Goal: Navigation & Orientation: Go to known website

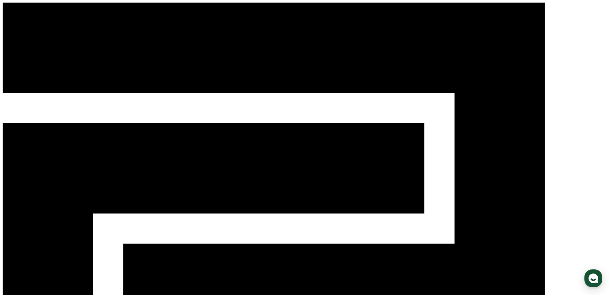
select select "**********"
